Goal: Navigation & Orientation: Find specific page/section

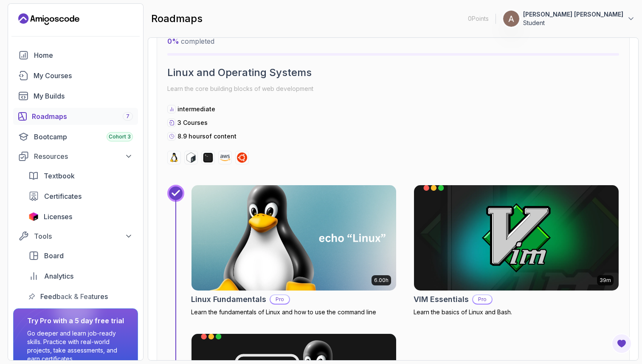
scroll to position [289, 0]
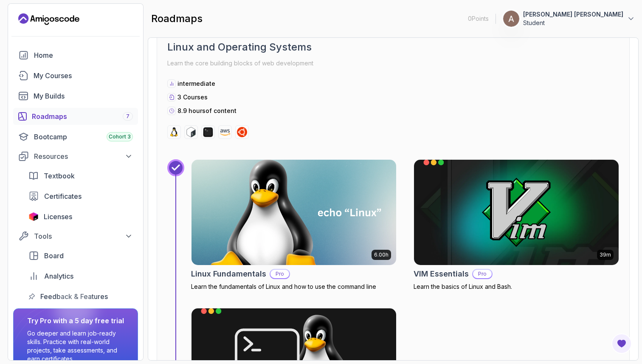
click at [105, 117] on div "Roadmaps 7" at bounding box center [82, 116] width 101 height 10
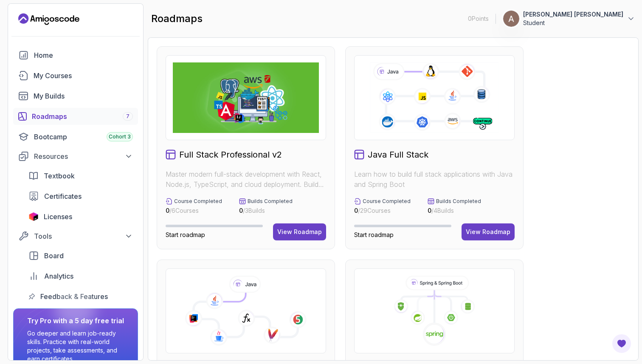
click at [178, 79] on img at bounding box center [246, 97] width 146 height 71
